Goal: Information Seeking & Learning: Check status

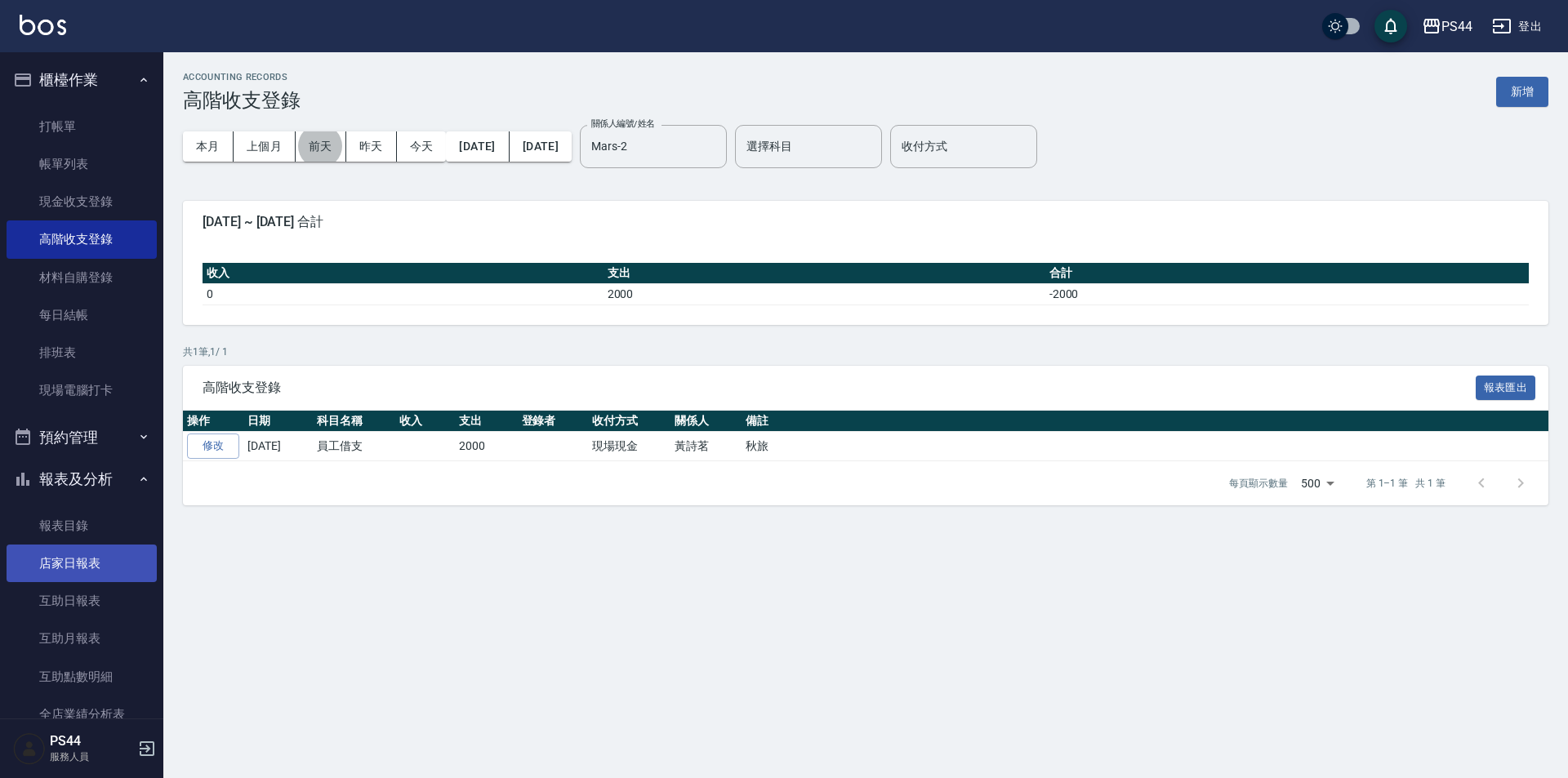
click at [71, 562] on link "店家日報表" at bounding box center [82, 562] width 150 height 37
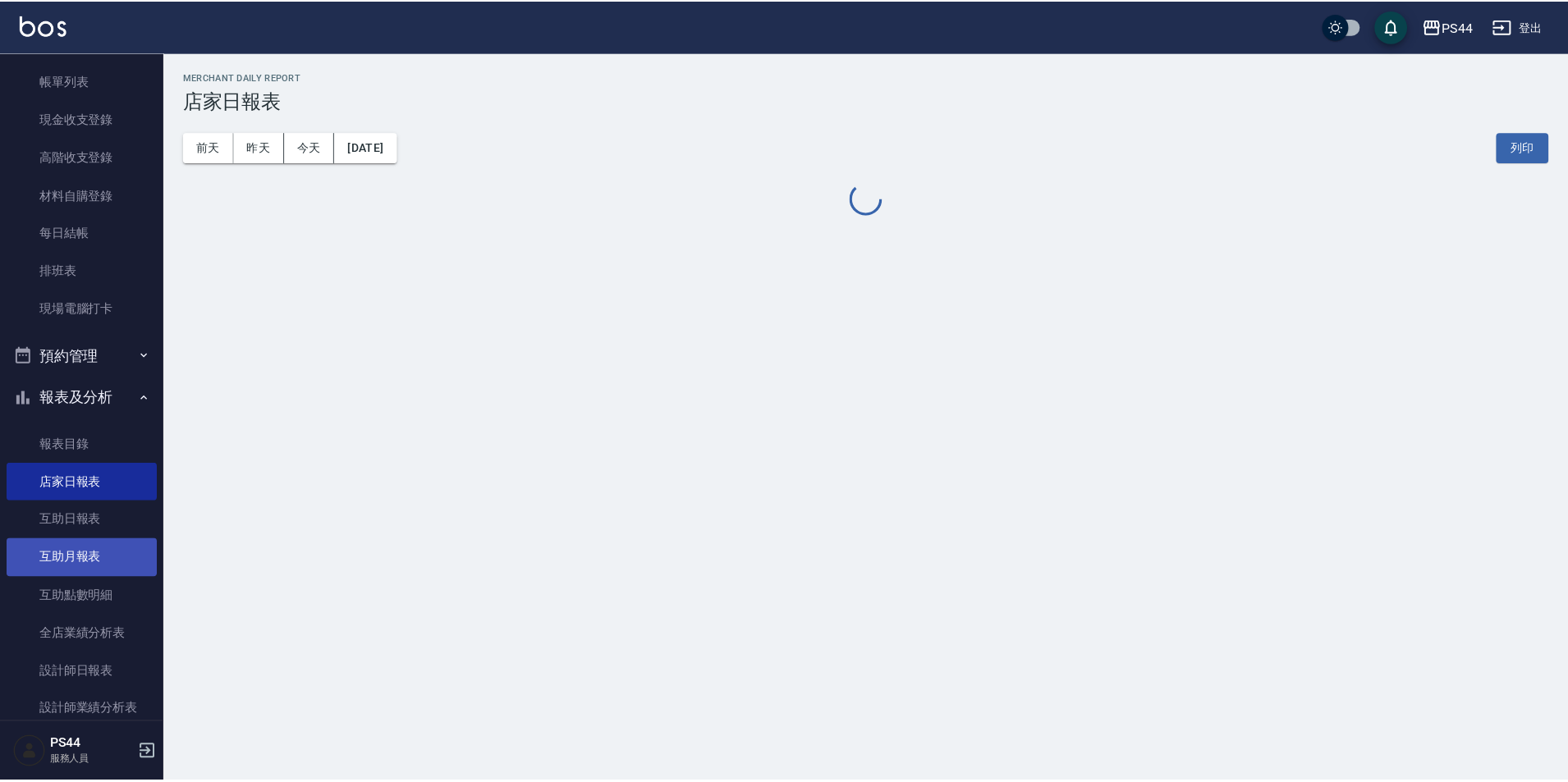
scroll to position [320, 0]
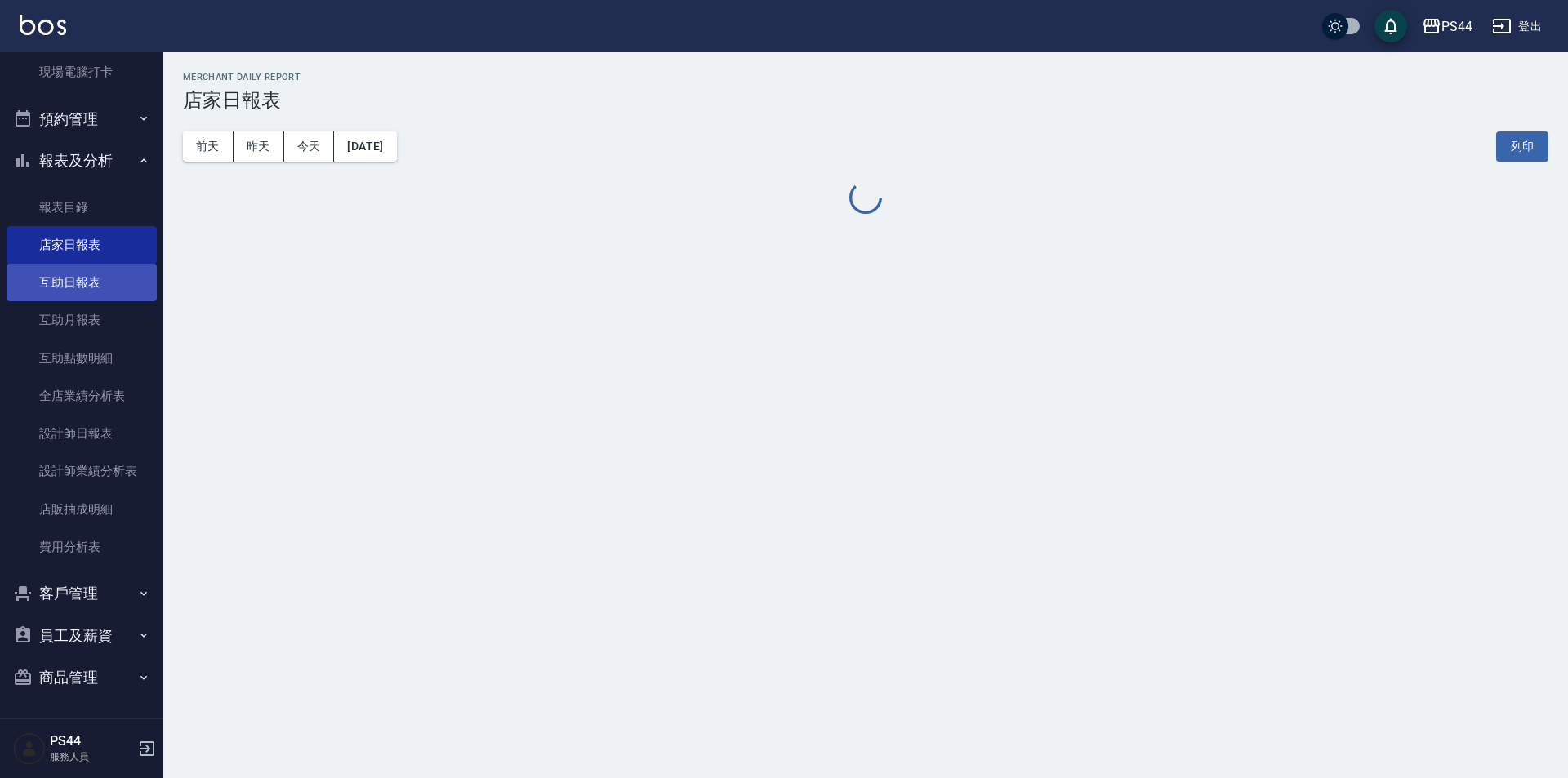
click at [83, 286] on link "互助日報表" at bounding box center [82, 282] width 150 height 37
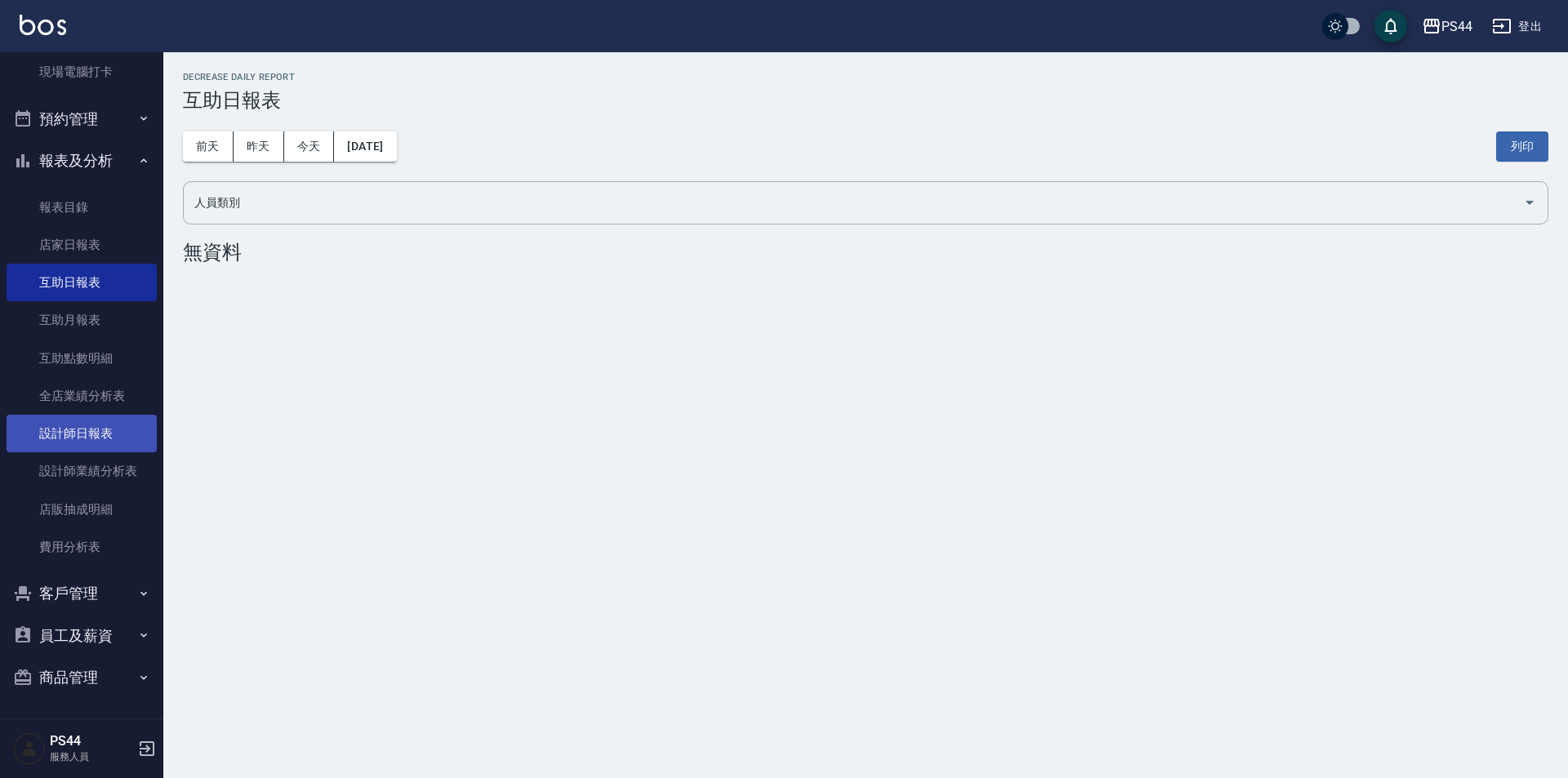
click at [82, 437] on link "設計師日報表" at bounding box center [82, 433] width 150 height 37
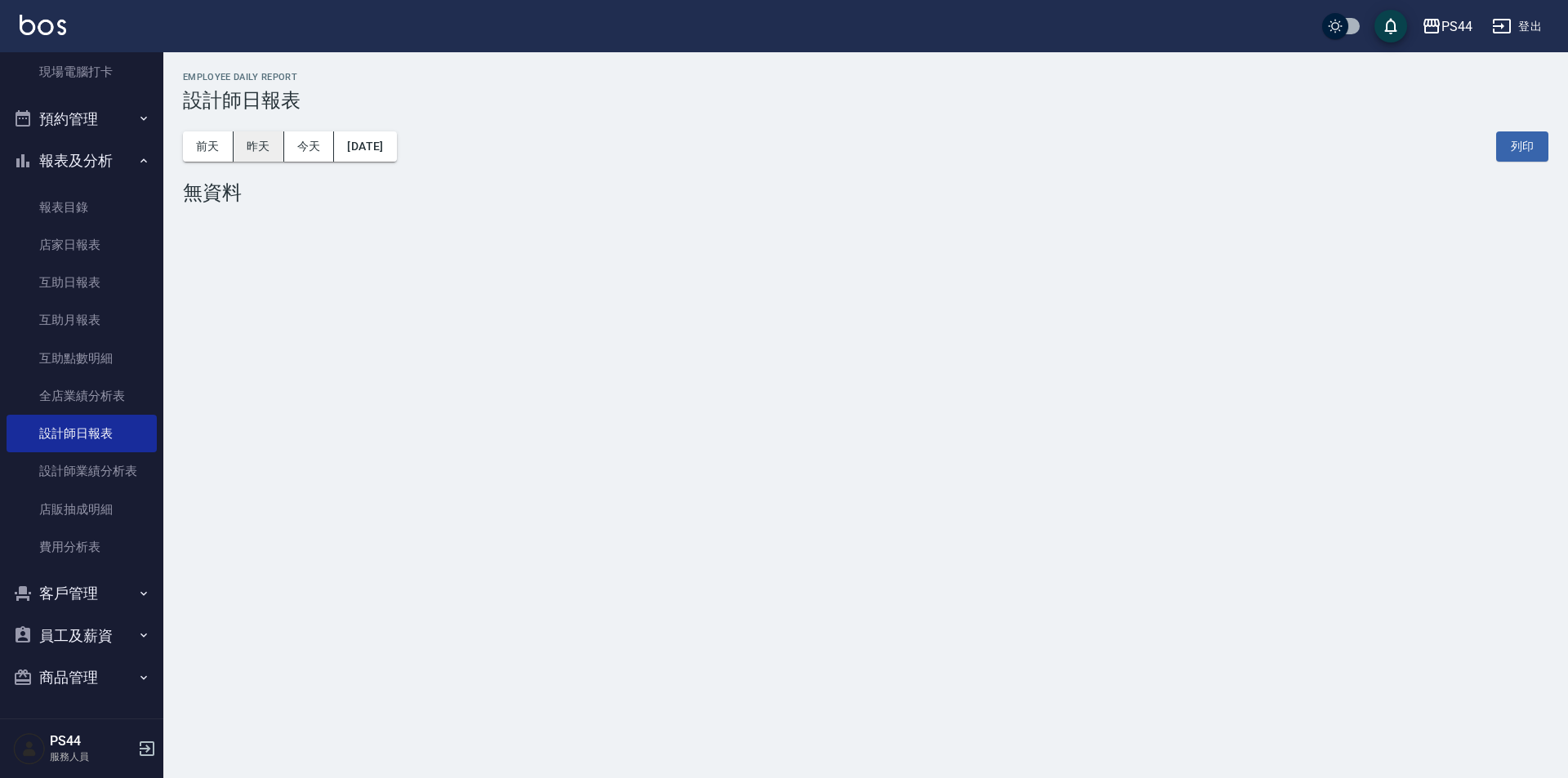
click at [245, 141] on button "昨天" at bounding box center [259, 146] width 51 height 30
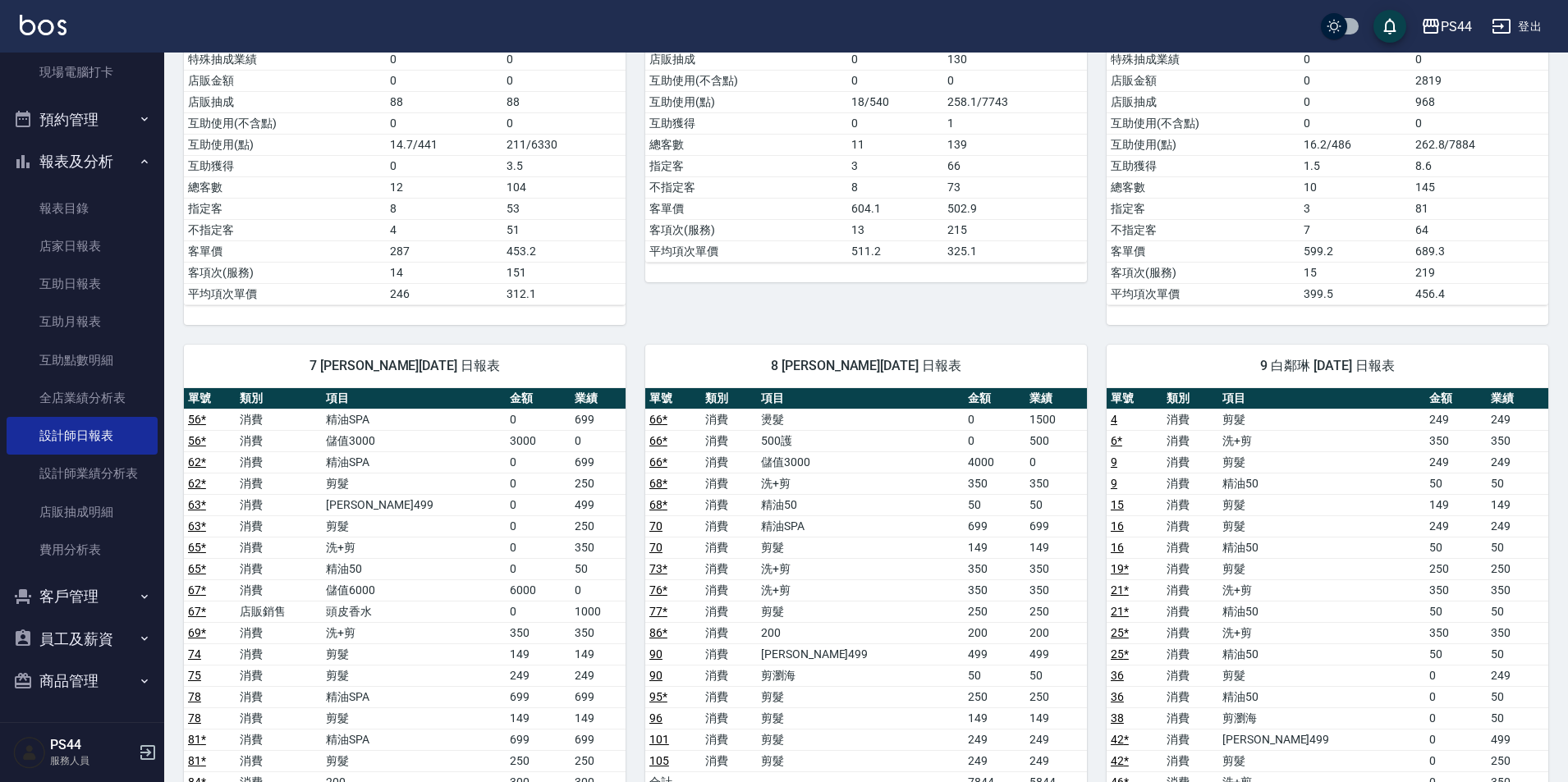
scroll to position [1559, 0]
